Goal: Information Seeking & Learning: Learn about a topic

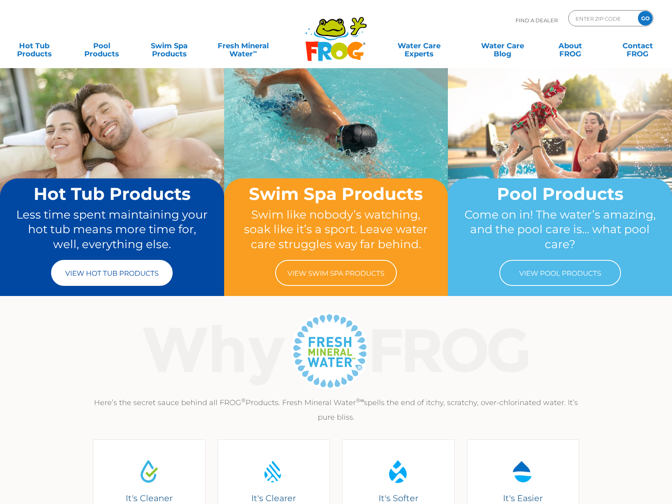
click at [100, 273] on link "View Hot Tub Products" at bounding box center [112, 273] width 122 height 26
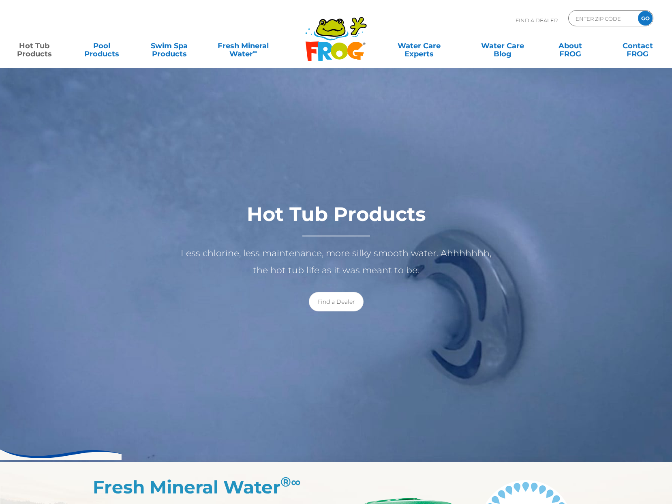
scroll to position [3, 0]
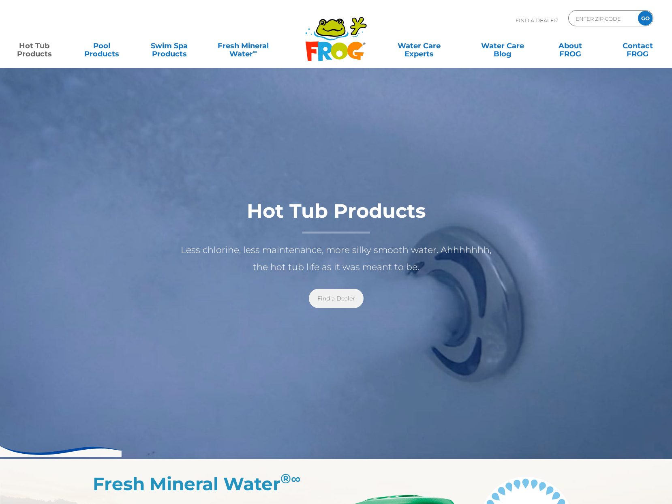
click at [339, 299] on link "Find a Dealer" at bounding box center [336, 298] width 55 height 19
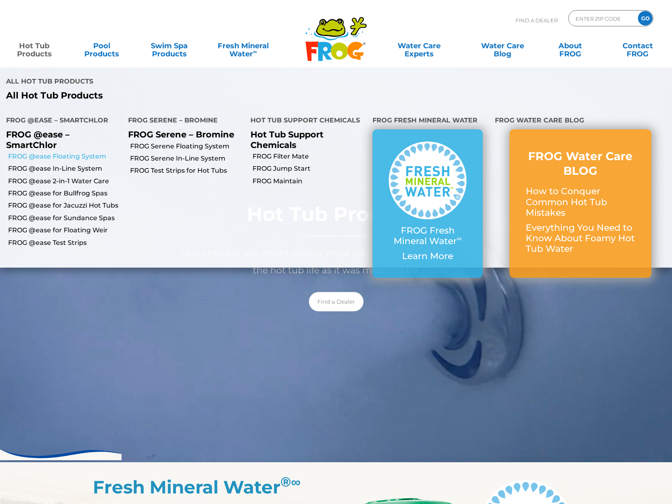
scroll to position [1, 0]
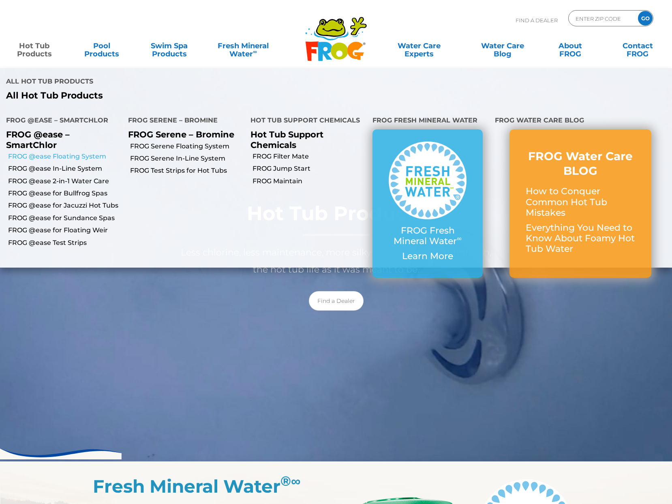
click at [66, 157] on link "FROG @ease Floating System" at bounding box center [65, 156] width 114 height 9
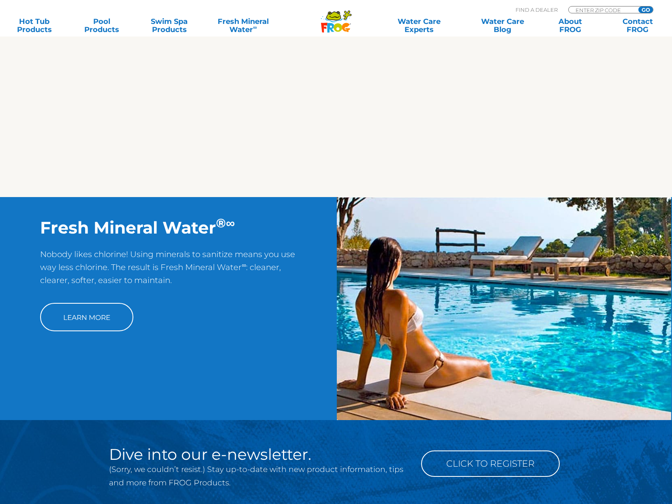
scroll to position [137, 0]
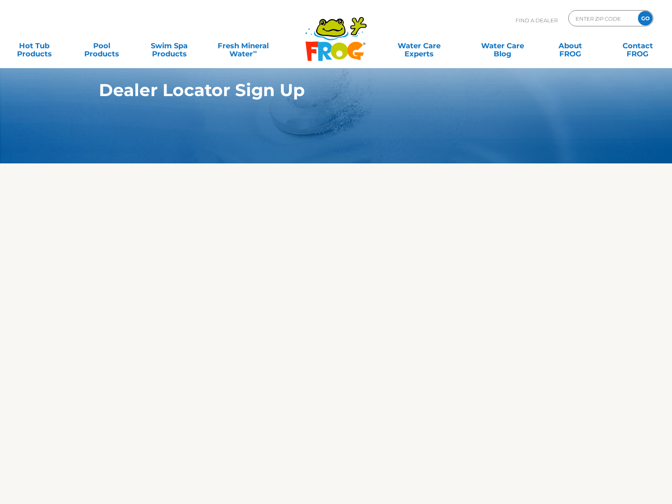
scroll to position [5, 0]
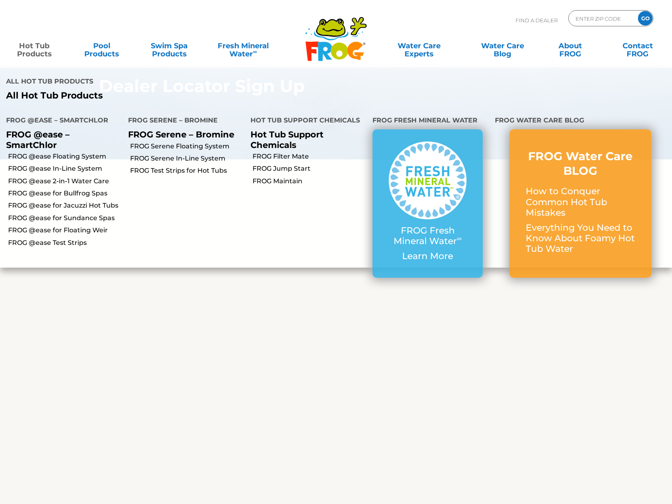
click at [37, 45] on link "Hot Tub Products" at bounding box center [34, 46] width 52 height 16
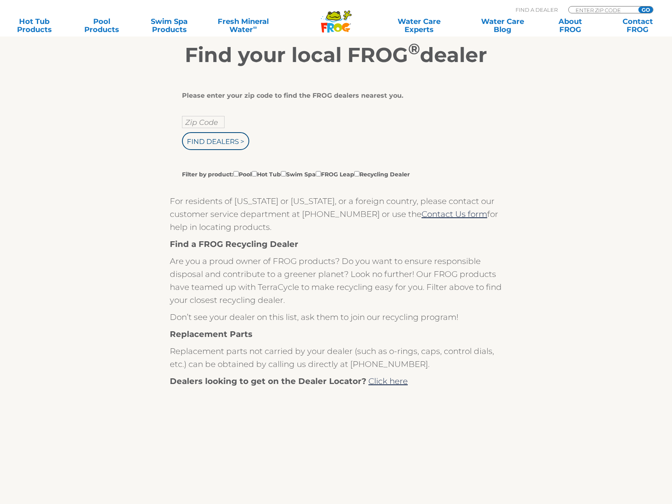
scroll to position [327, 0]
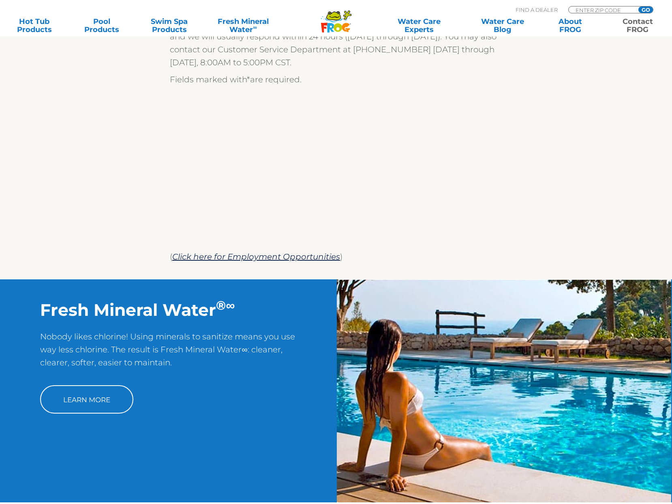
scroll to position [266, 0]
